Goal: Communication & Community: Answer question/provide support

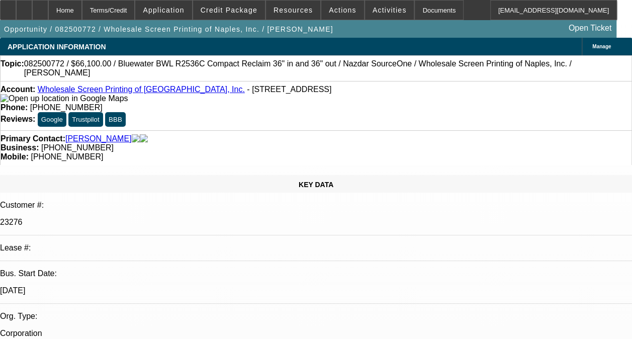
select select "0"
select select "2"
select select "0.1"
select select "4"
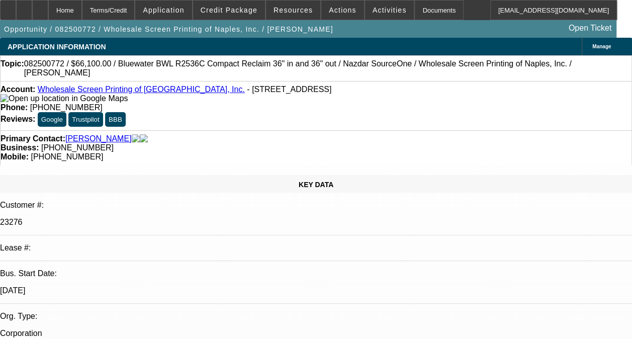
drag, startPoint x: 573, startPoint y: 145, endPoint x: 571, endPoint y: 153, distance: 7.8
radio input "true"
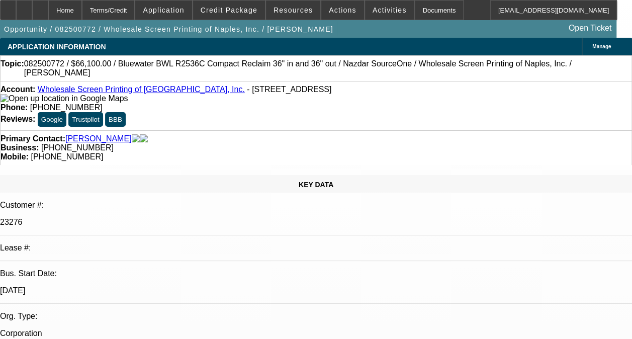
type textarea "-07 AND -08 ARE BOTH ON ONGOING ACH. -08 IS A DISC SVC DEAL WITH FIRST COMMONWE…"
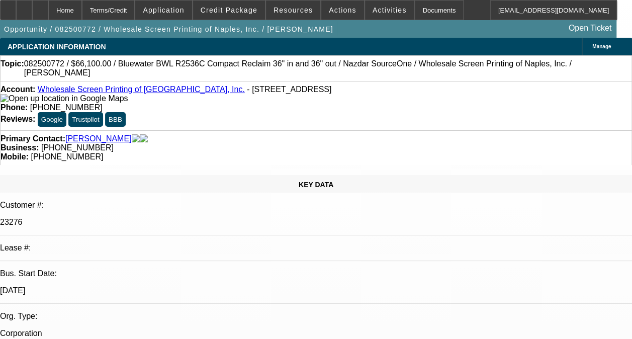
radio input "true"
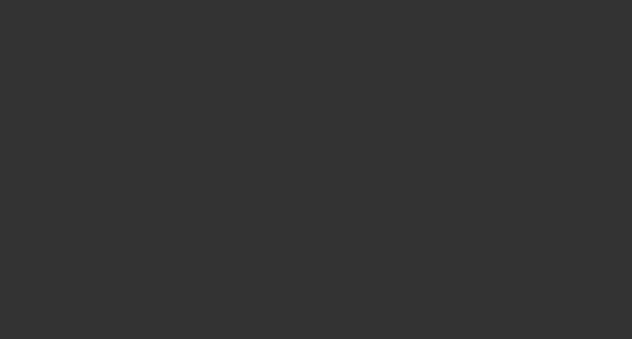
scroll to position [0, 0]
